Goal: Task Accomplishment & Management: Use online tool/utility

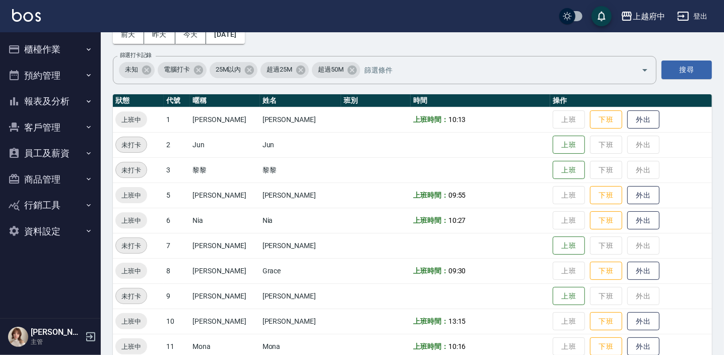
scroll to position [4, 0]
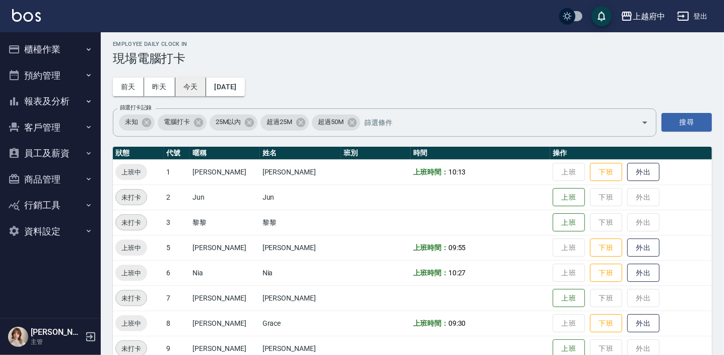
click at [191, 85] on button "今天" at bounding box center [190, 87] width 31 height 19
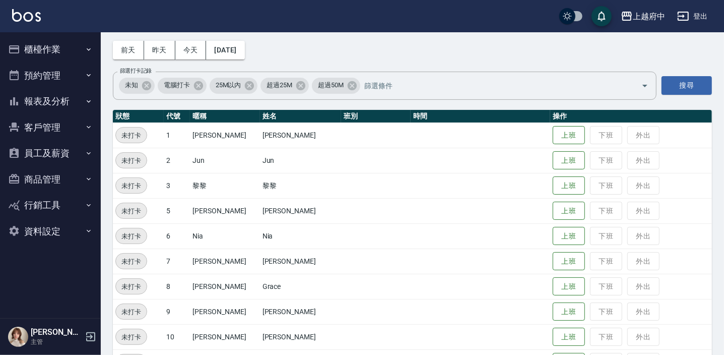
scroll to position [49, 0]
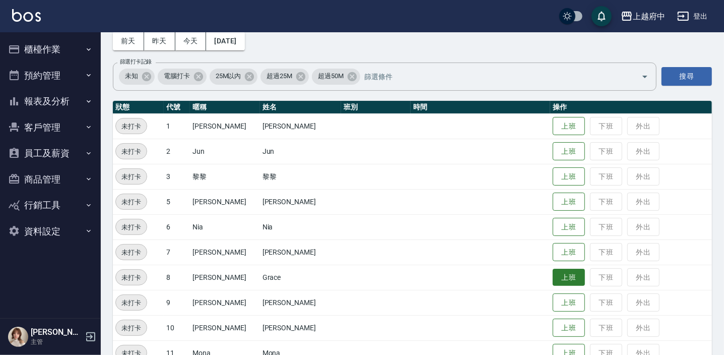
click at [552, 278] on button "上班" at bounding box center [568, 277] width 32 height 18
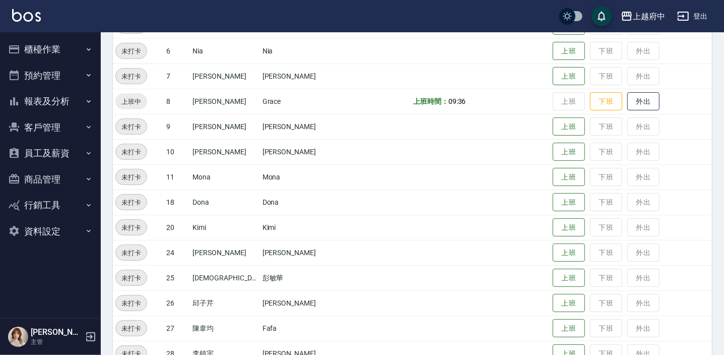
scroll to position [232, 0]
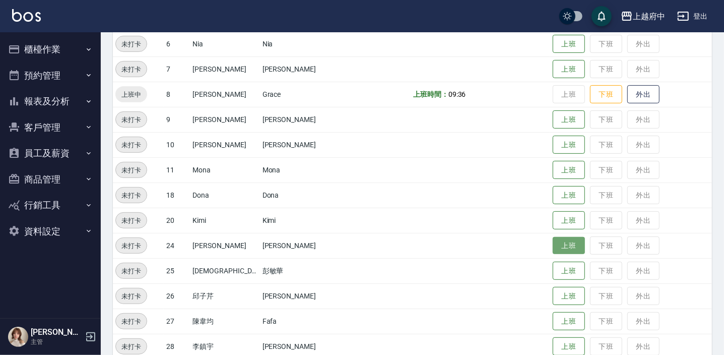
click at [552, 248] on button "上班" at bounding box center [568, 246] width 32 height 18
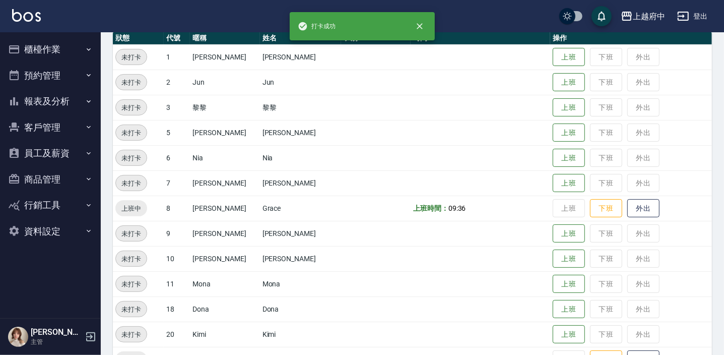
scroll to position [49, 0]
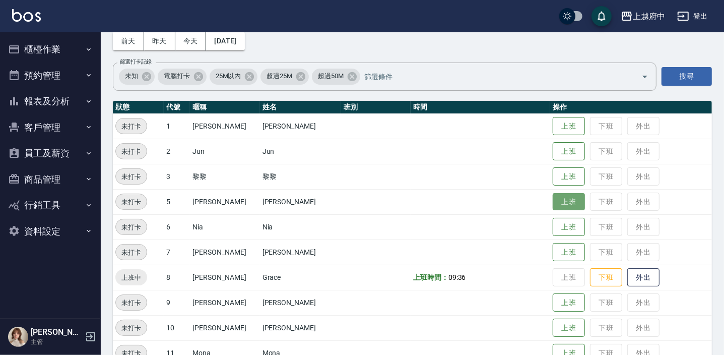
click at [553, 198] on button "上班" at bounding box center [568, 202] width 32 height 18
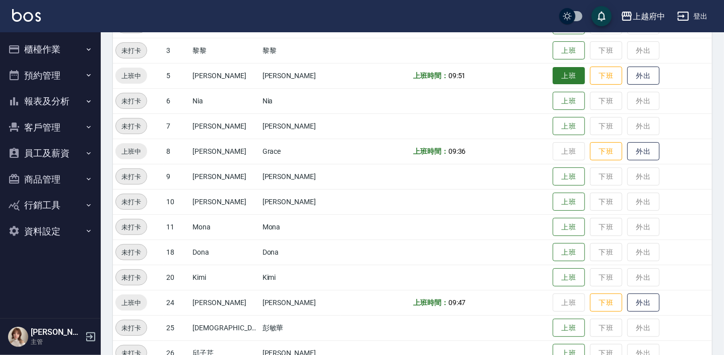
scroll to position [172, 0]
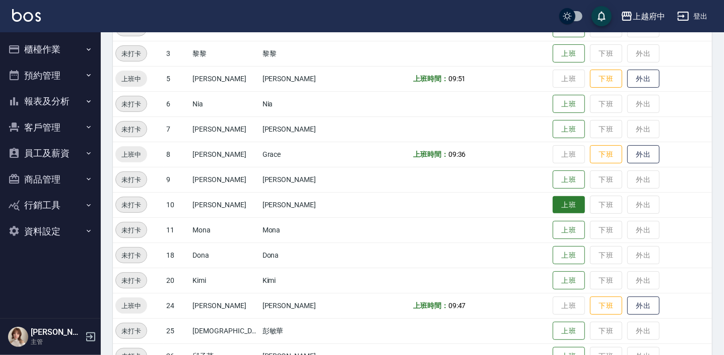
click at [559, 210] on button "上班" at bounding box center [568, 205] width 32 height 18
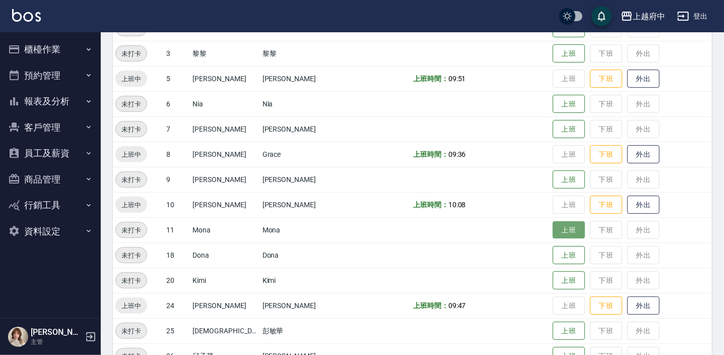
click at [556, 233] on button "上班" at bounding box center [568, 230] width 32 height 18
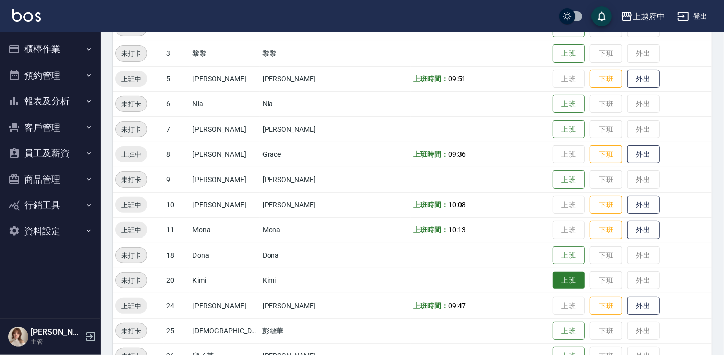
click at [563, 284] on button "上班" at bounding box center [568, 280] width 32 height 18
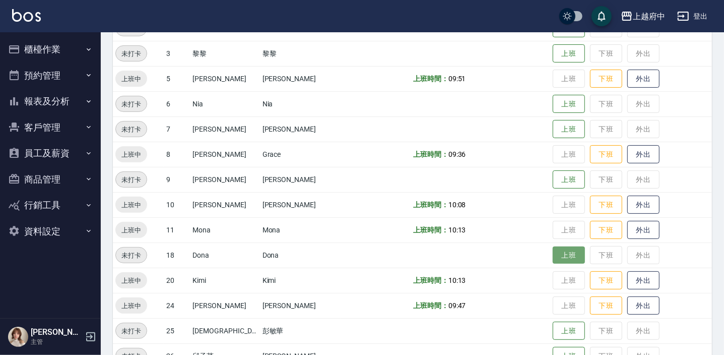
click at [566, 255] on button "上班" at bounding box center [568, 255] width 32 height 18
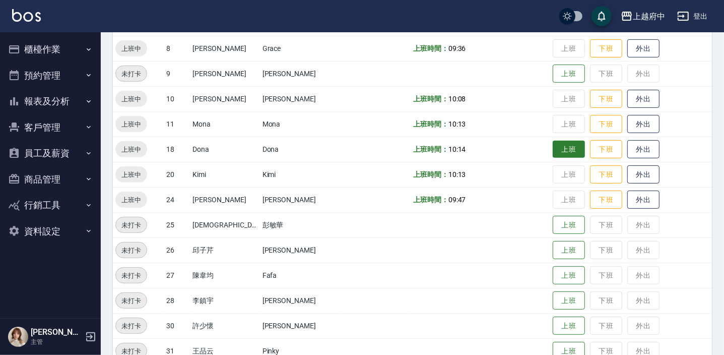
scroll to position [289, 0]
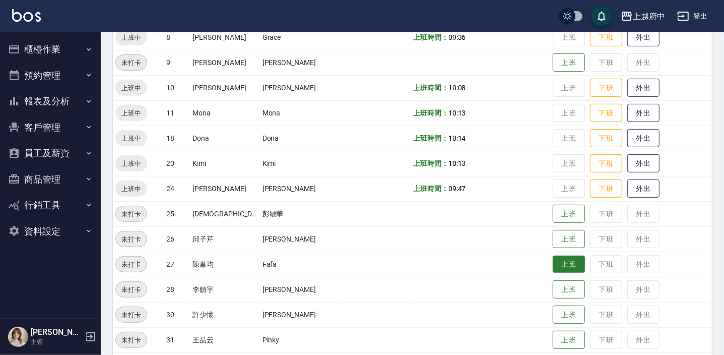
click at [557, 266] on button "上班" at bounding box center [568, 264] width 32 height 18
click at [471, 107] on td "上班時間： 10:13" at bounding box center [479, 112] width 139 height 25
click at [480, 148] on td "上班時間： 10:14" at bounding box center [479, 137] width 139 height 25
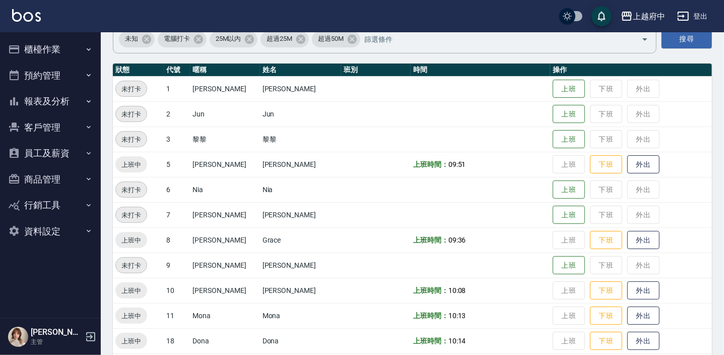
scroll to position [84, 0]
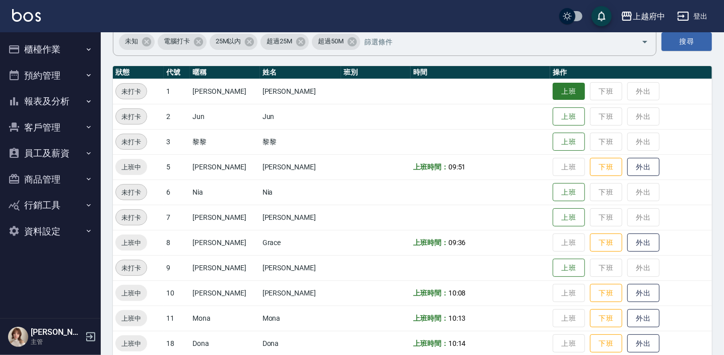
click at [552, 84] on button "上班" at bounding box center [568, 92] width 32 height 18
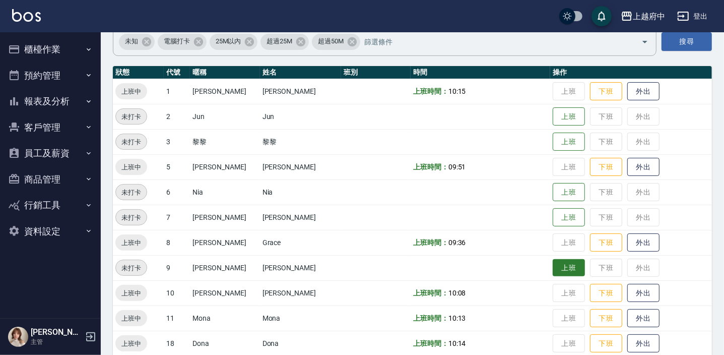
click at [567, 267] on button "上班" at bounding box center [568, 268] width 32 height 18
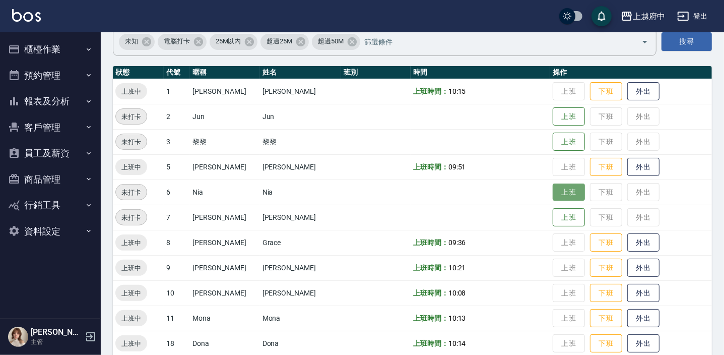
click at [565, 196] on button "上班" at bounding box center [568, 192] width 32 height 18
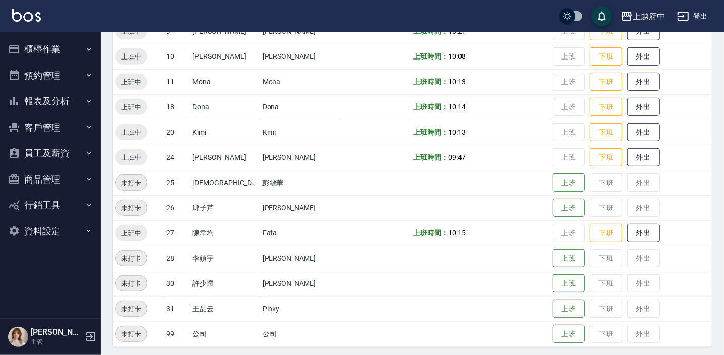
scroll to position [324, 0]
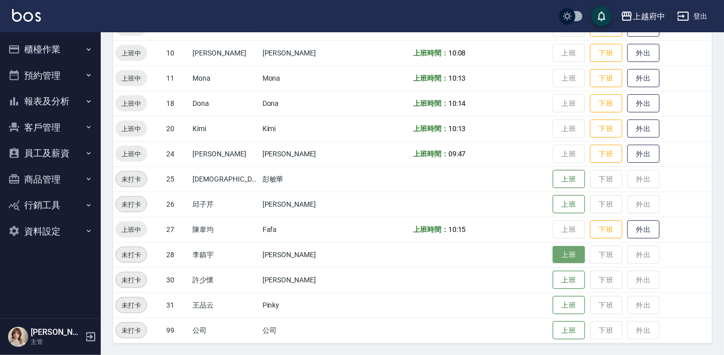
click at [561, 252] on button "上班" at bounding box center [568, 255] width 32 height 18
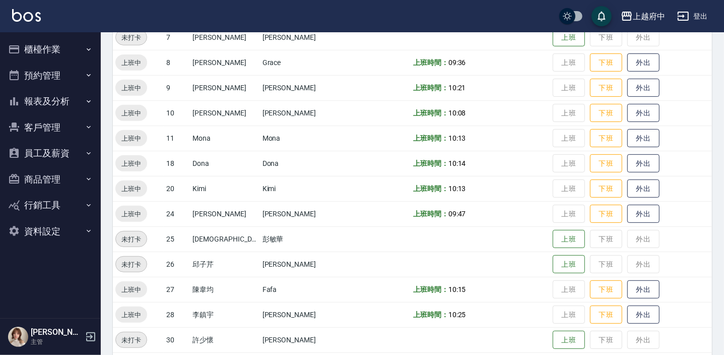
scroll to position [274, 0]
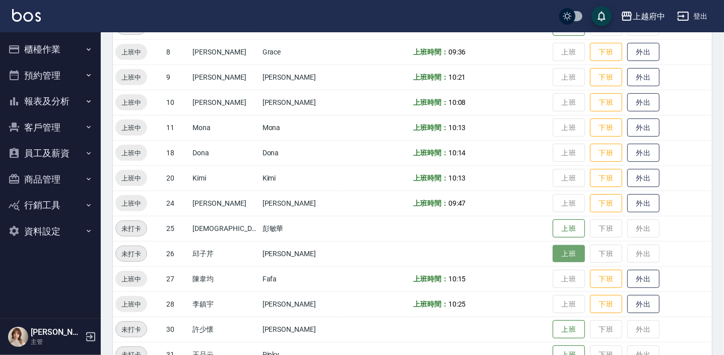
click at [560, 255] on button "上班" at bounding box center [568, 254] width 32 height 18
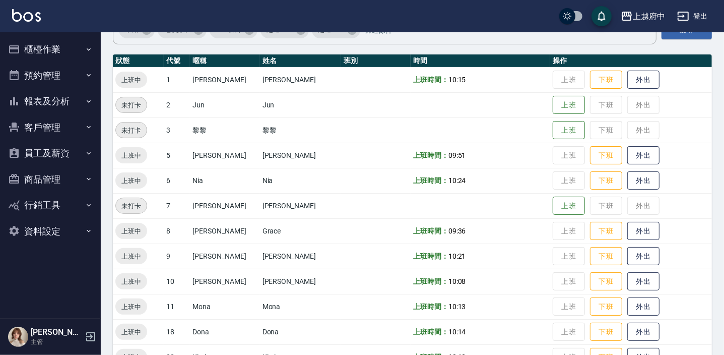
scroll to position [91, 0]
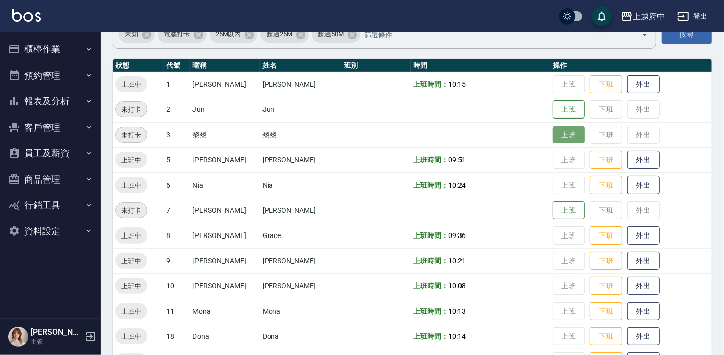
click at [558, 126] on button "上班" at bounding box center [568, 135] width 32 height 18
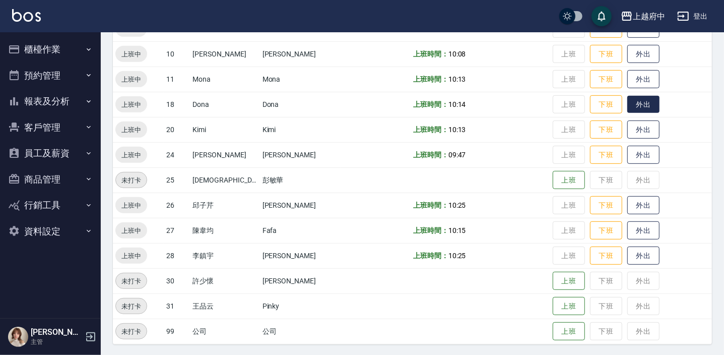
scroll to position [324, 0]
click at [552, 296] on button "上班" at bounding box center [568, 305] width 32 height 18
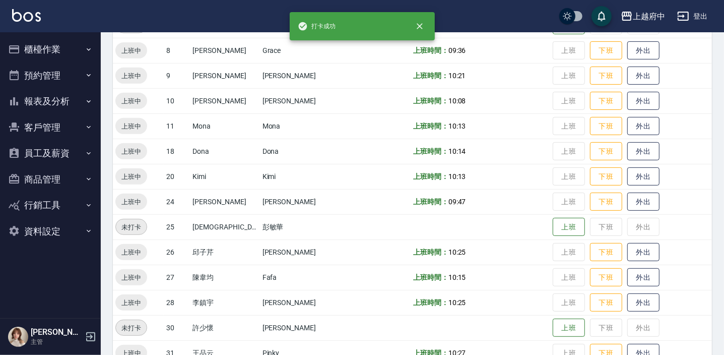
scroll to position [232, 0]
